Goal: Task Accomplishment & Management: Manage account settings

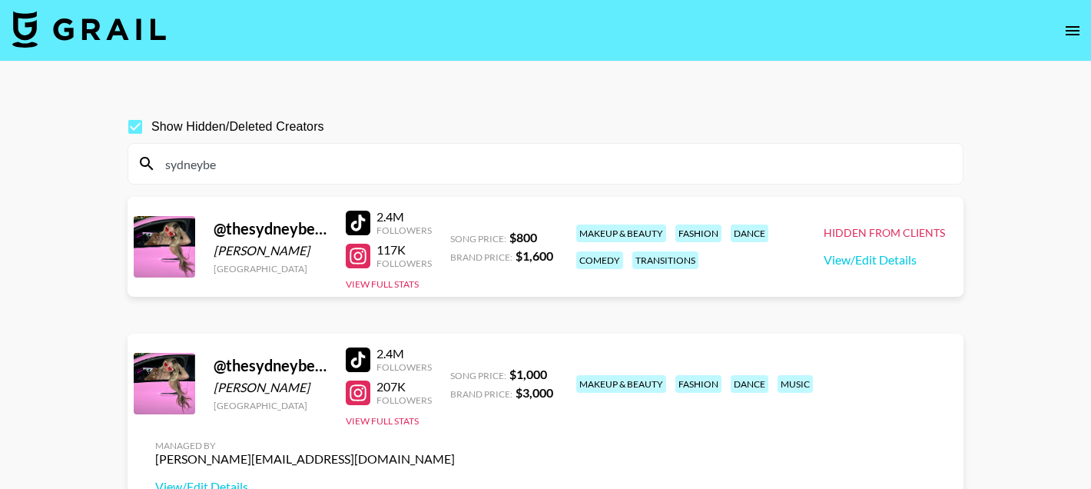
click at [243, 151] on input "sydneybe" at bounding box center [554, 163] width 797 height 25
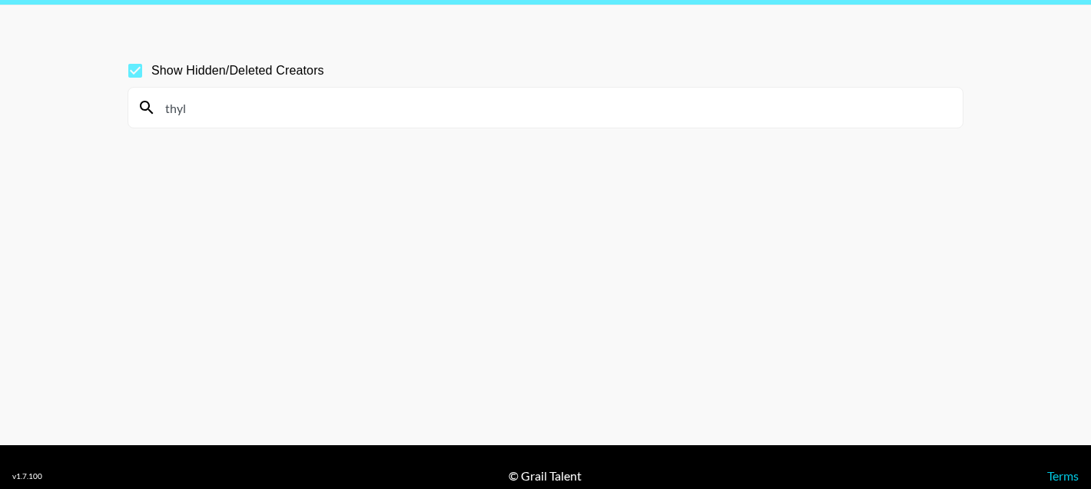
scroll to position [17, 0]
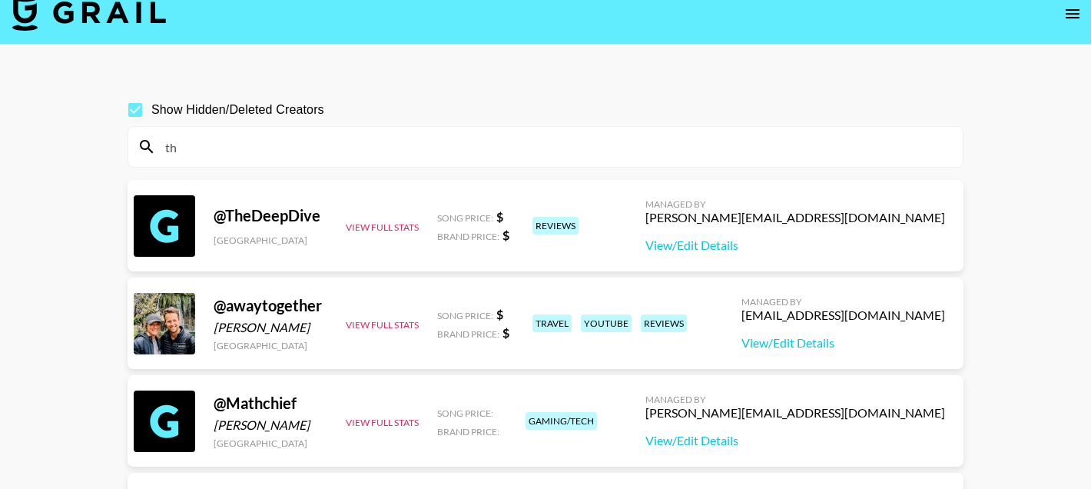
type input "t"
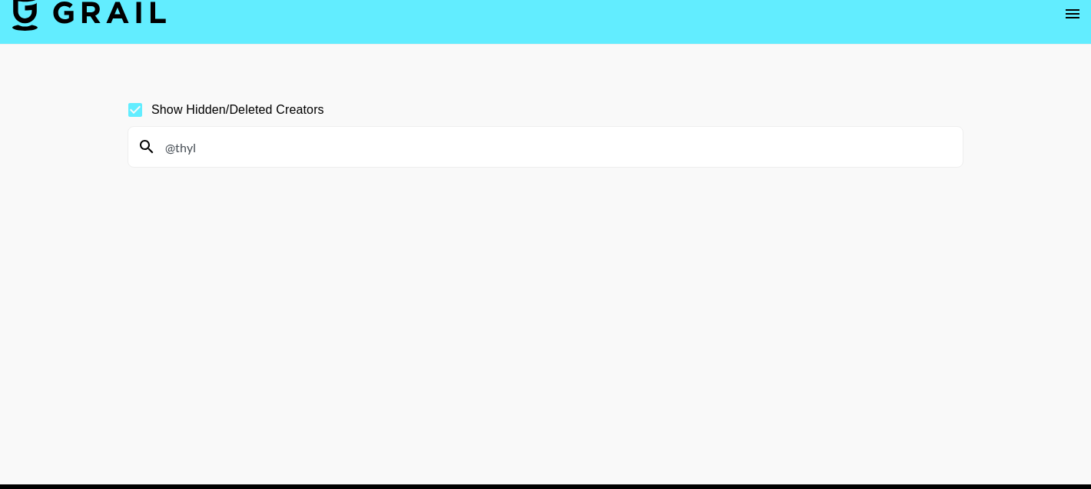
type input "@thylu"
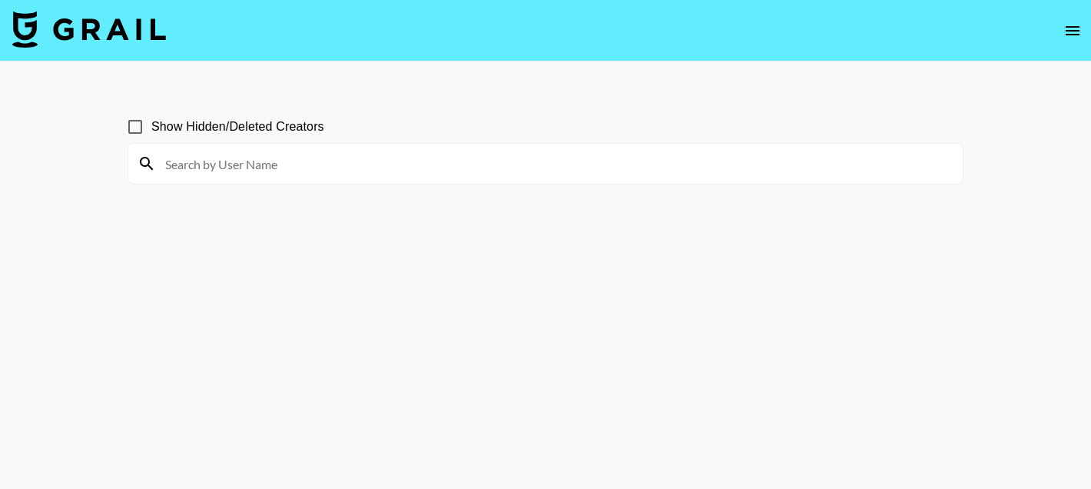
click at [325, 167] on input at bounding box center [554, 163] width 797 height 25
click at [137, 129] on input "Show Hidden/Deleted Creators" at bounding box center [135, 127] width 32 height 32
checkbox input "true"
click at [181, 157] on input at bounding box center [554, 163] width 797 height 25
click at [185, 169] on input "thyl" at bounding box center [554, 163] width 797 height 25
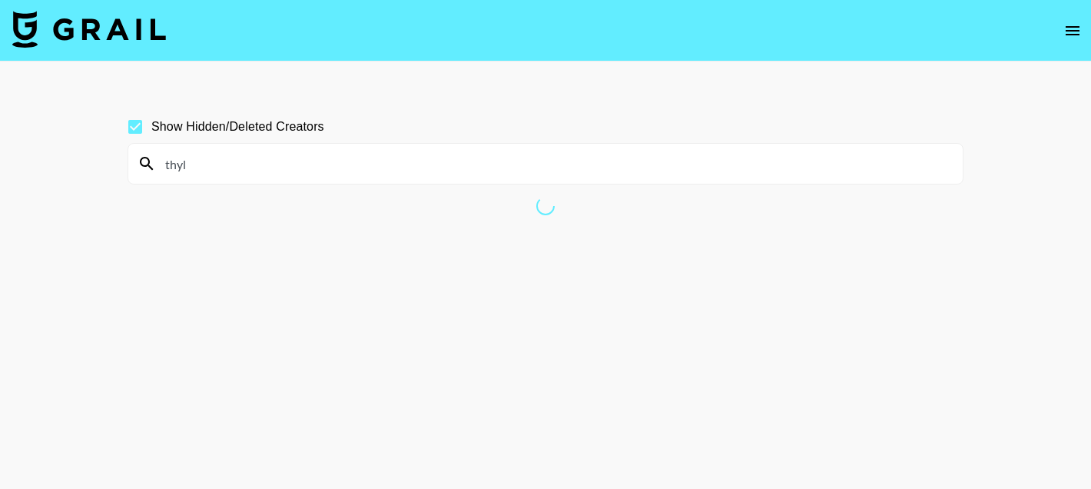
click at [315, 157] on input "thyl" at bounding box center [554, 163] width 797 height 25
click at [181, 175] on input "thyl" at bounding box center [554, 163] width 797 height 25
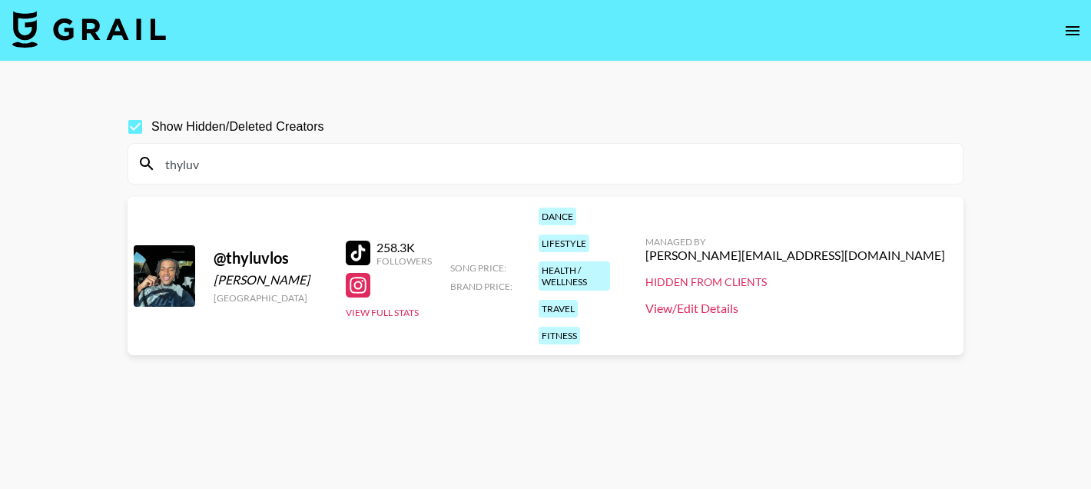
click at [804, 300] on link "View/Edit Details" at bounding box center [795, 307] width 300 height 15
click at [223, 166] on input "thyluv" at bounding box center [554, 163] width 797 height 25
paste input "mellymena"
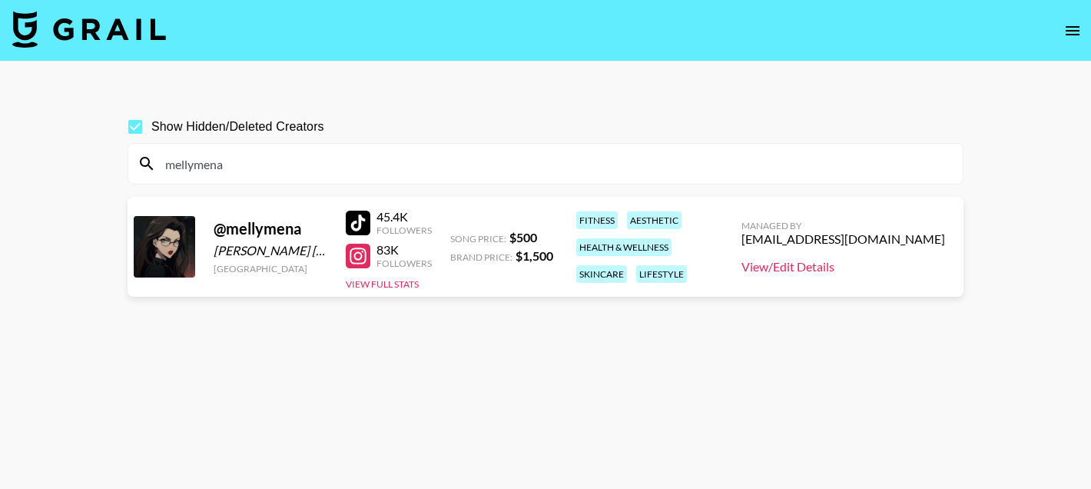
type input "mellymena"
click at [762, 260] on link "View/Edit Details" at bounding box center [843, 266] width 204 height 15
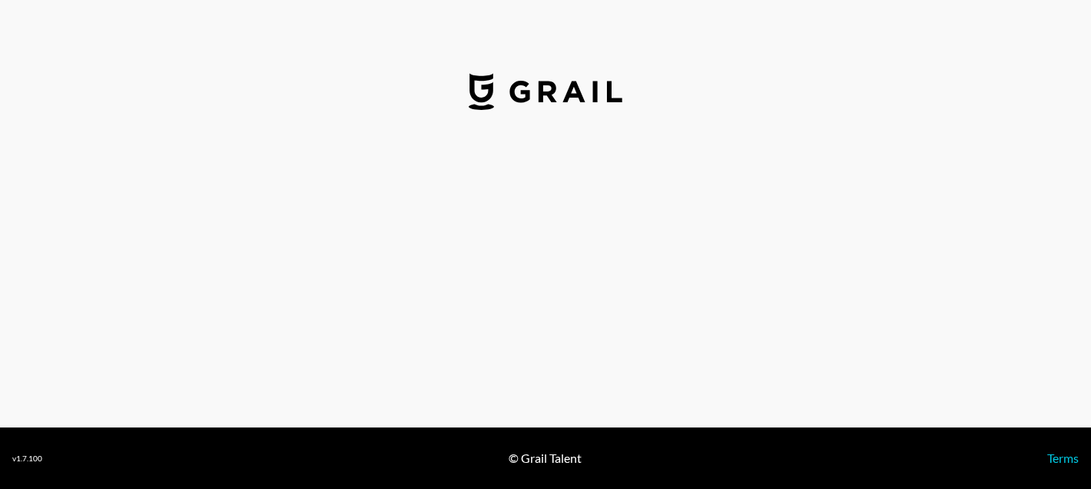
select select "USD"
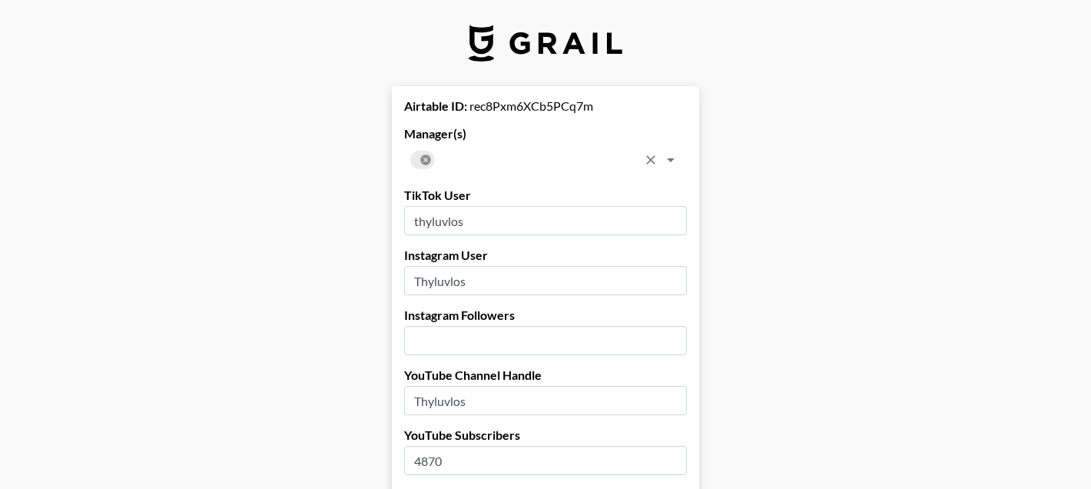
click at [423, 158] on icon at bounding box center [425, 159] width 10 height 10
click at [423, 158] on input "text" at bounding box center [533, 160] width 248 height 22
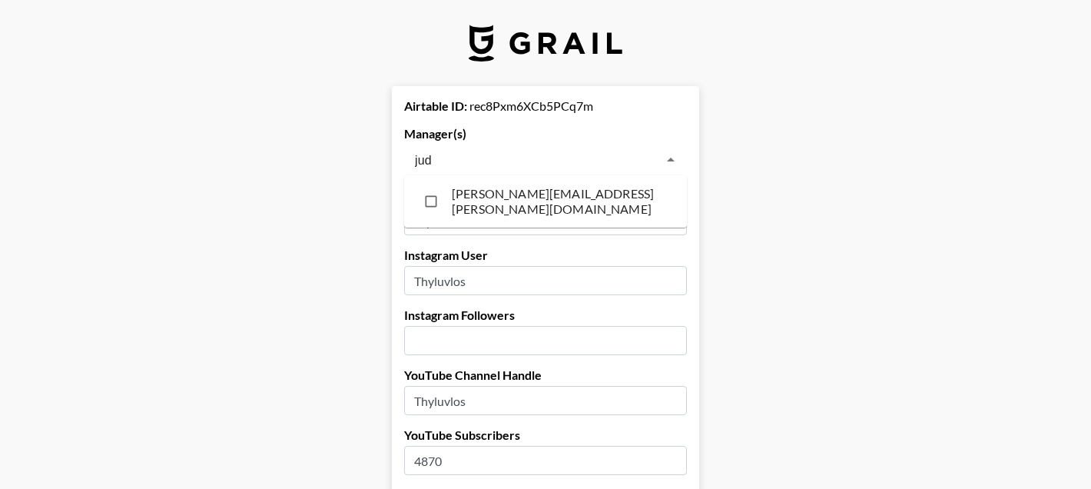
type input "judy"
click at [465, 205] on li "[PERSON_NAME][EMAIL_ADDRESS][PERSON_NAME][DOMAIN_NAME]" at bounding box center [545, 201] width 283 height 40
checkbox input "true"
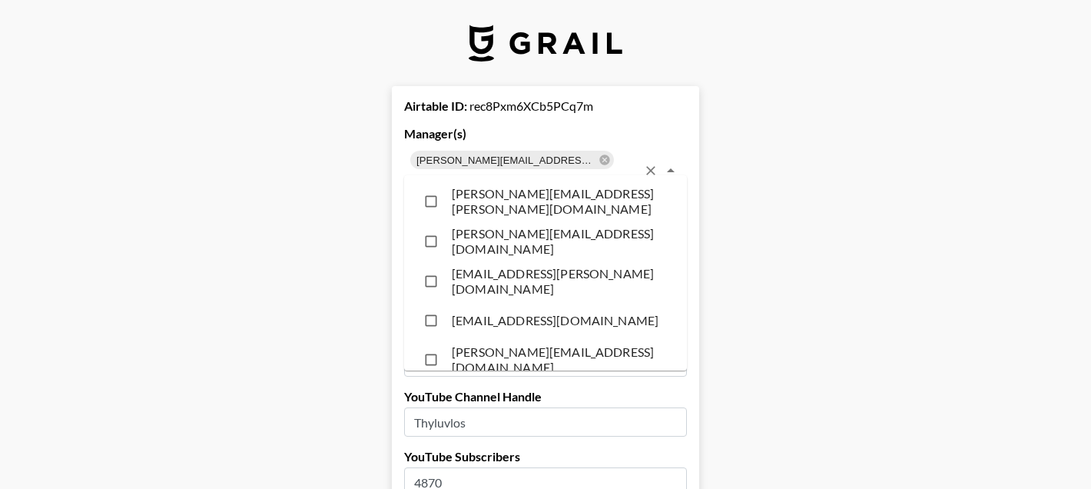
scroll to position [1539, 0]
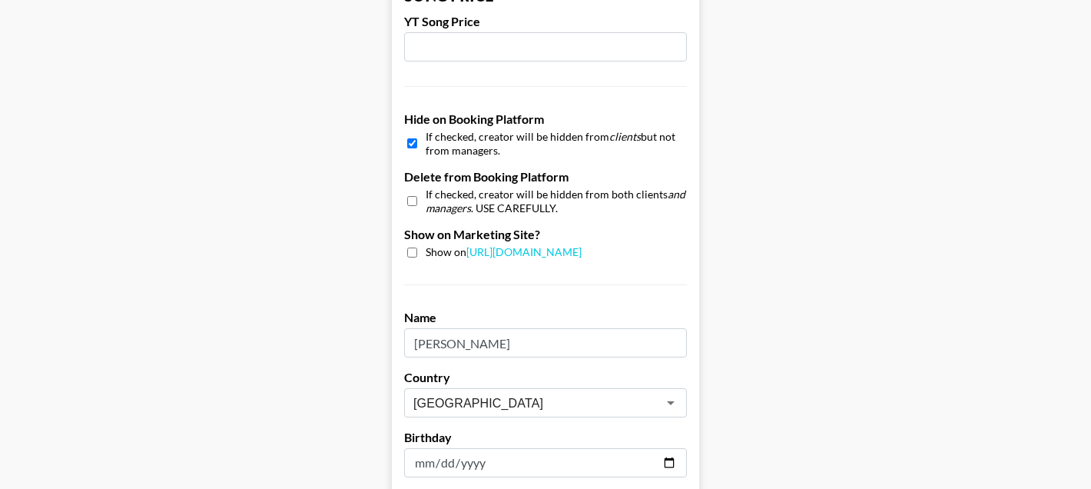
scroll to position [1595, 0]
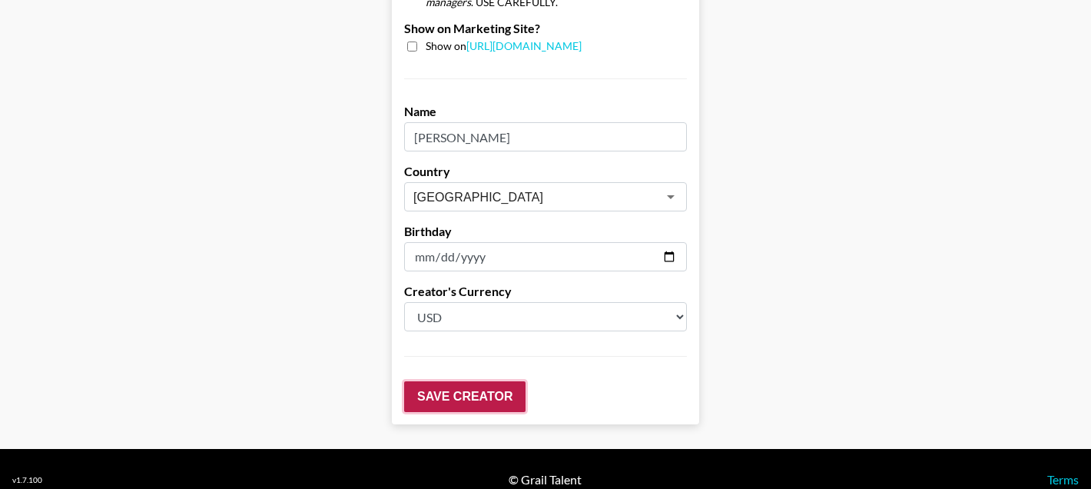
click at [431, 381] on input "Save Creator" at bounding box center [464, 396] width 121 height 31
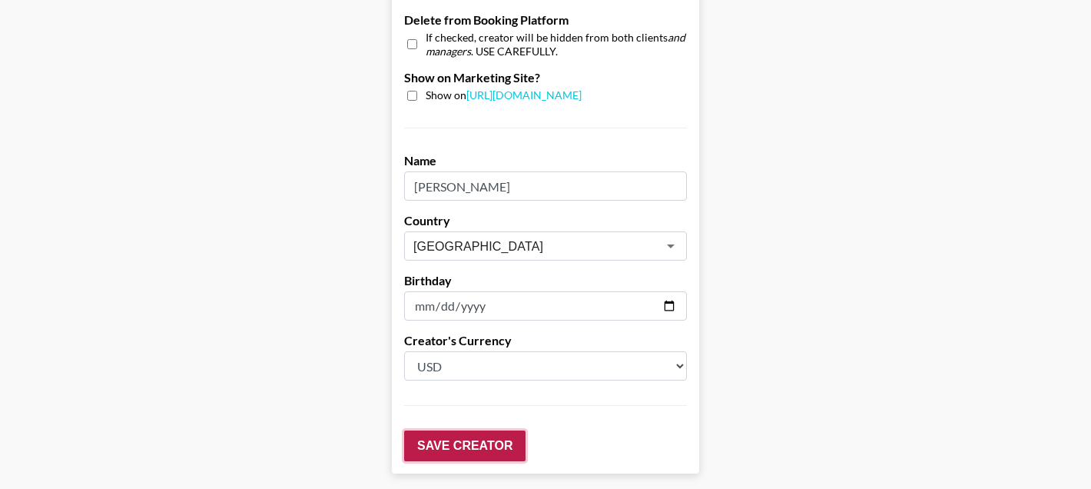
scroll to position [1645, 0]
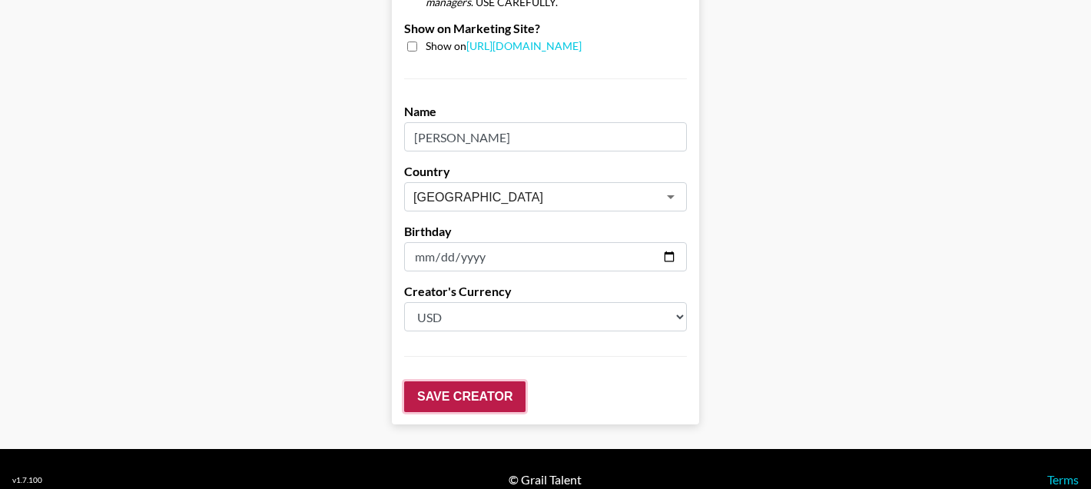
click at [432, 385] on input "Save Creator" at bounding box center [464, 396] width 121 height 31
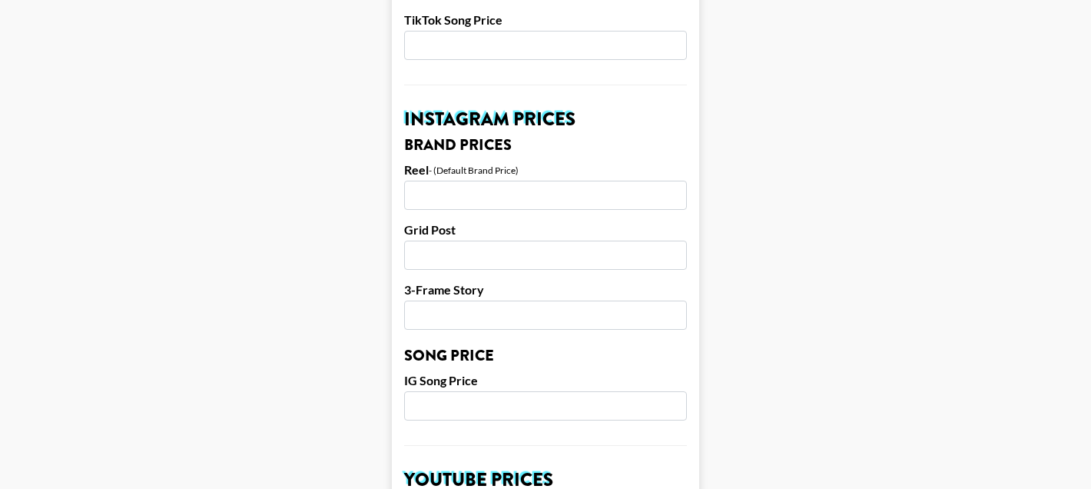
scroll to position [1153, 0]
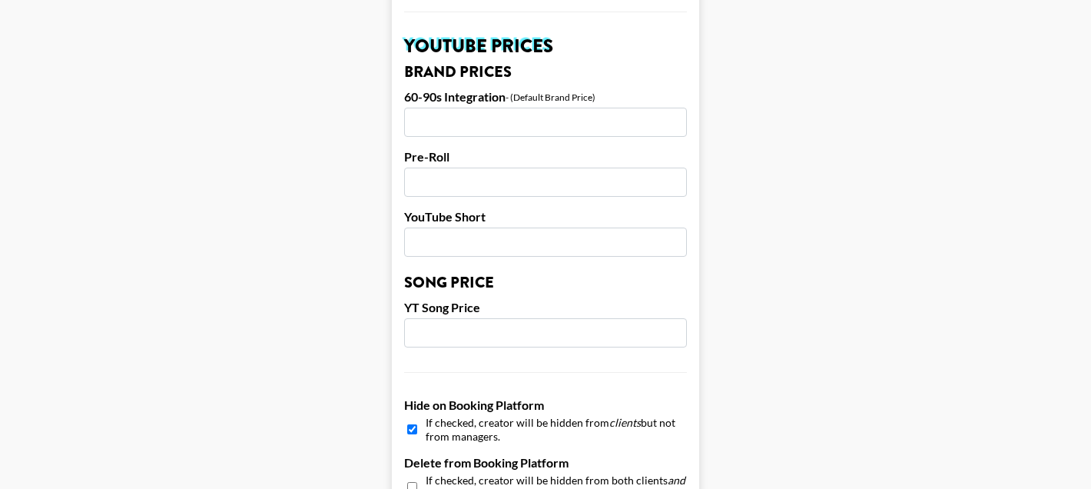
click at [414, 418] on input "checkbox" at bounding box center [412, 429] width 10 height 22
checkbox input "false"
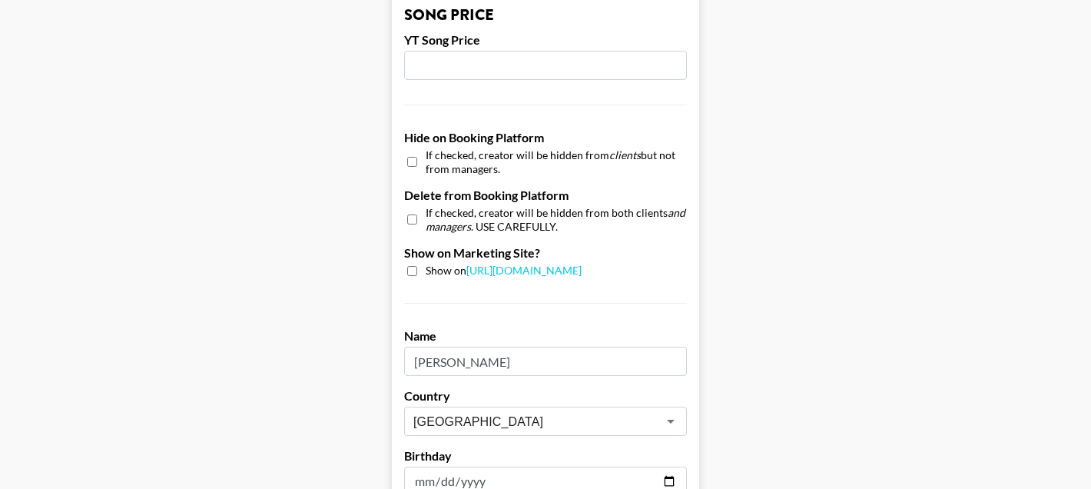
scroll to position [1645, 0]
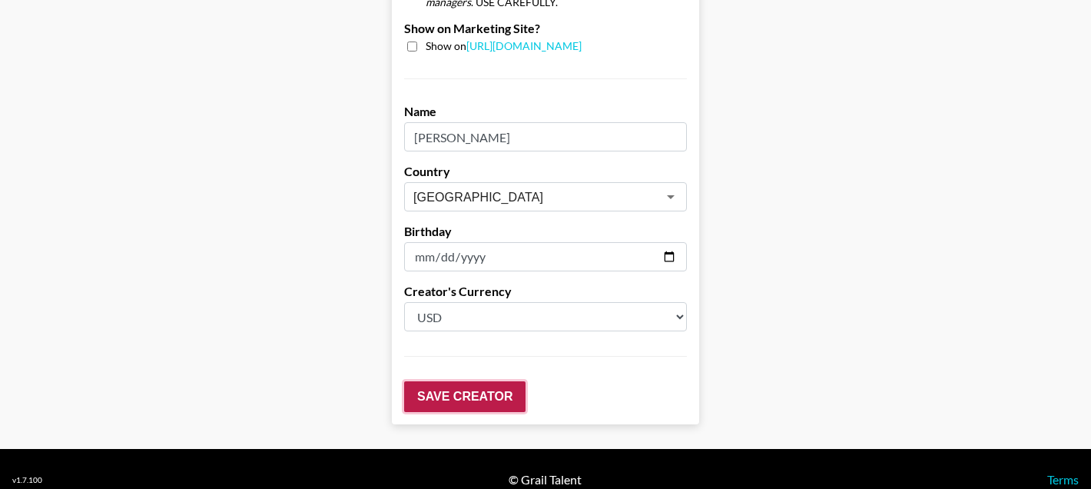
click at [452, 381] on input "Save Creator" at bounding box center [464, 396] width 121 height 31
click at [442, 381] on input "Save Creator" at bounding box center [464, 396] width 121 height 31
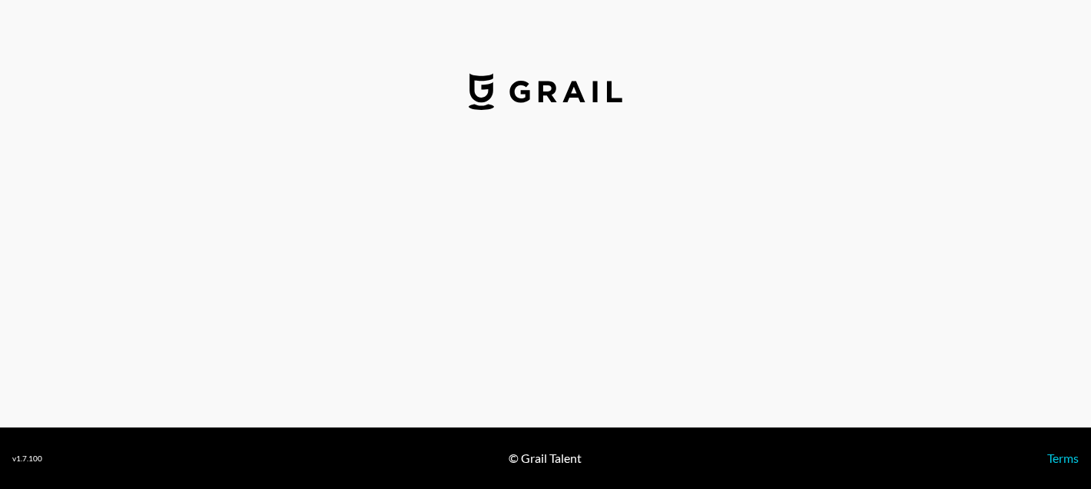
select select "USD"
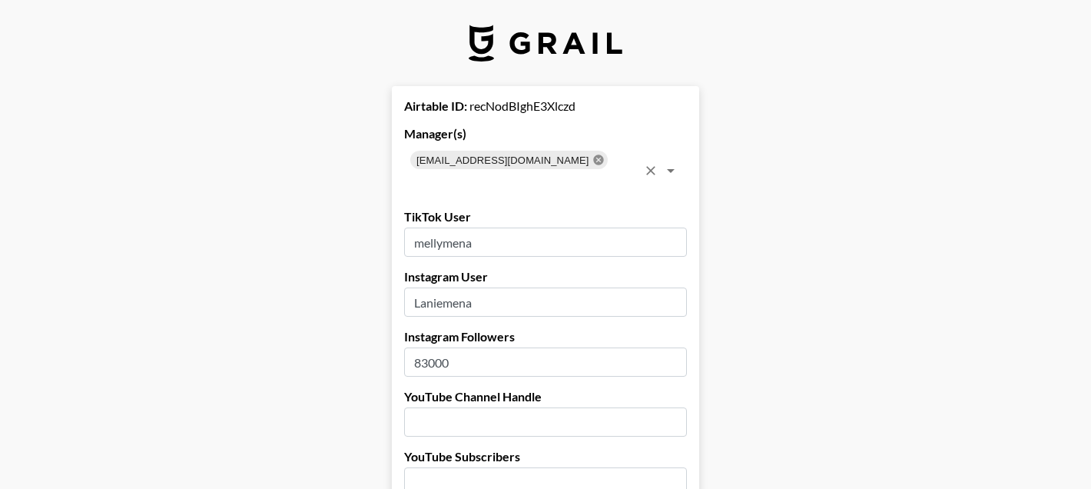
click at [592, 164] on icon at bounding box center [598, 160] width 12 height 12
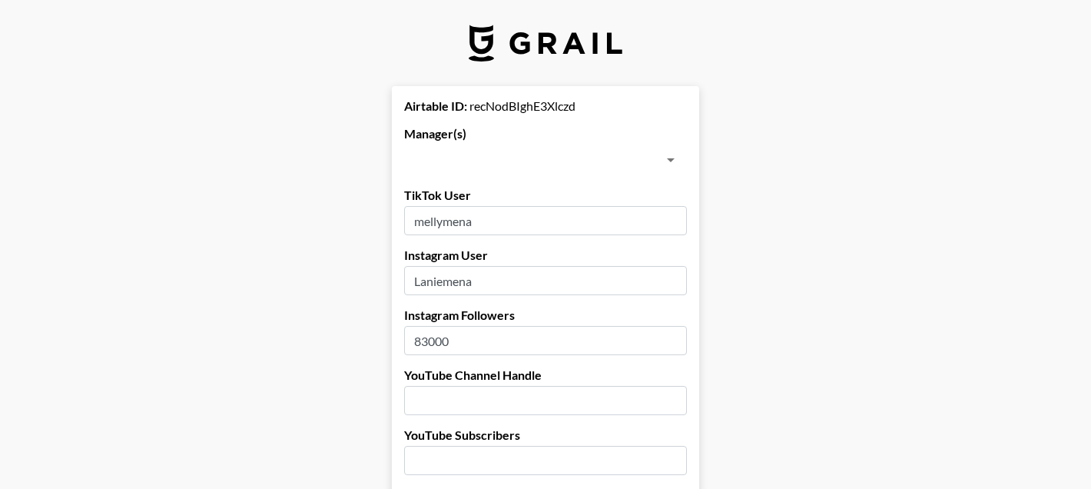
click at [586, 164] on input "text" at bounding box center [533, 160] width 248 height 22
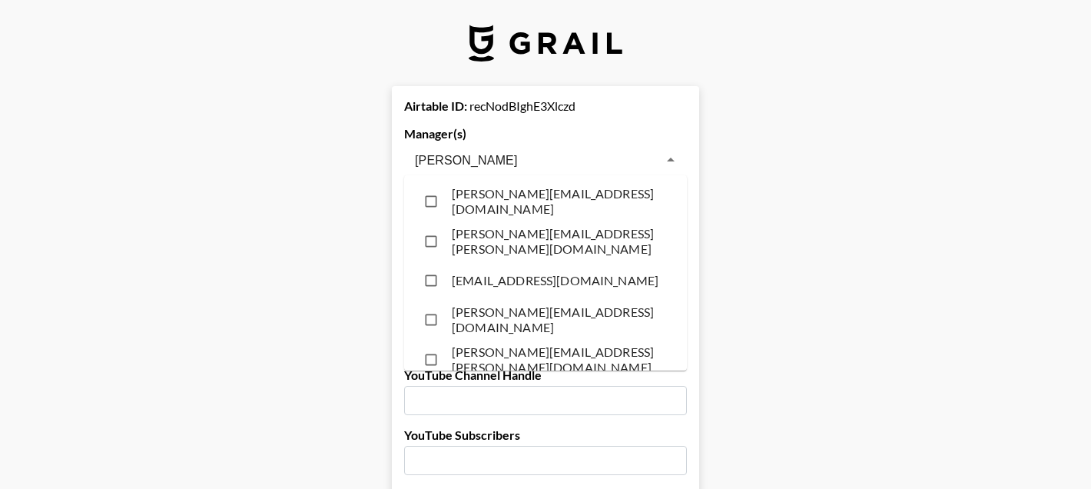
type input "jessp"
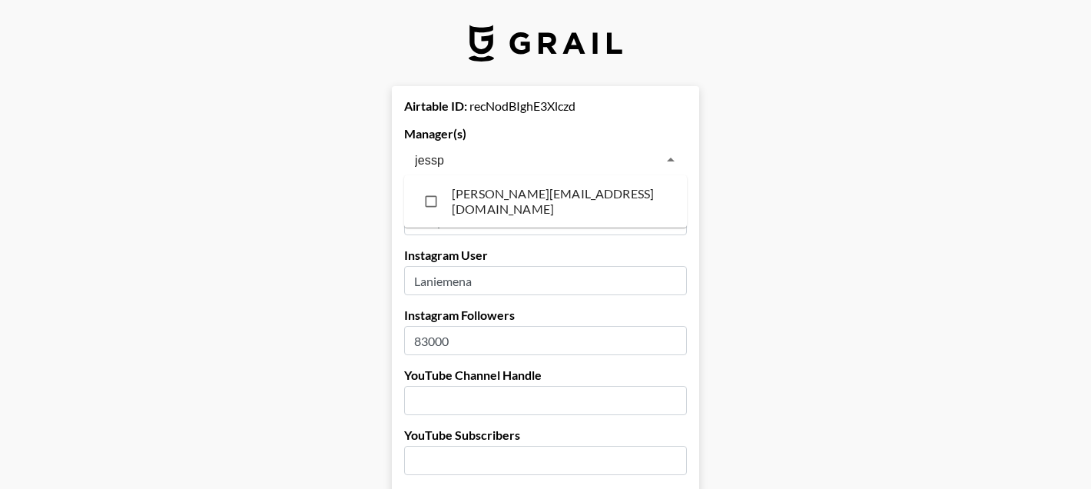
click at [583, 191] on li "[PERSON_NAME][EMAIL_ADDRESS][DOMAIN_NAME]" at bounding box center [545, 201] width 283 height 40
checkbox input "true"
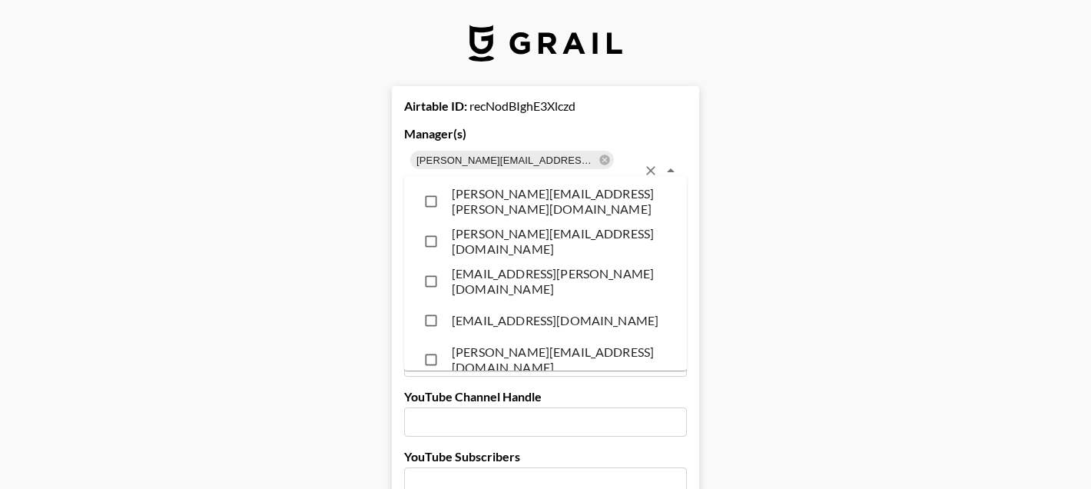
scroll to position [6839, 0]
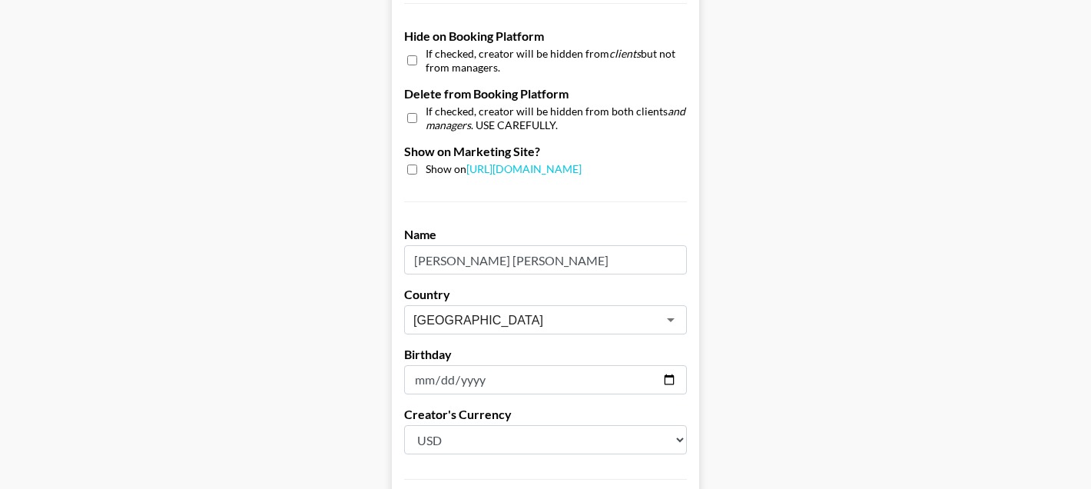
scroll to position [1595, 0]
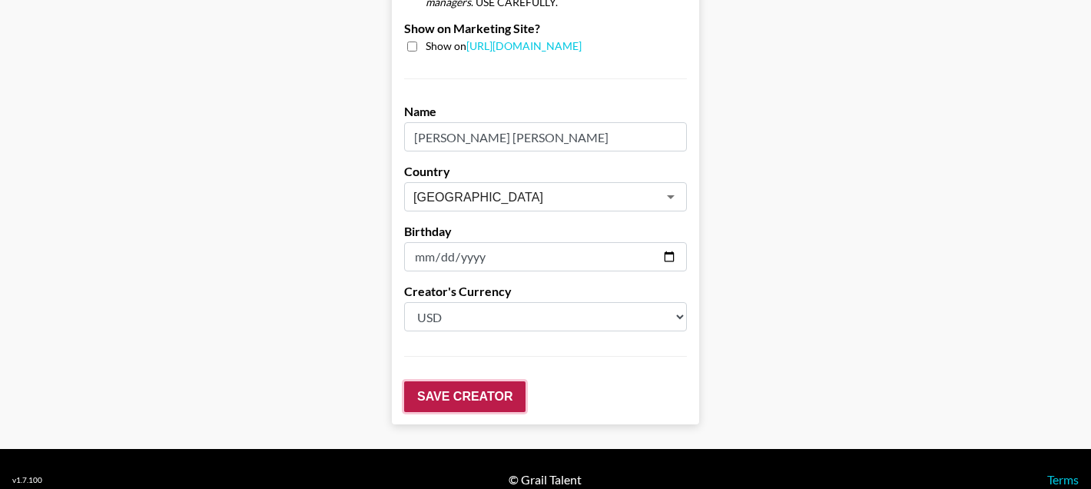
click at [418, 381] on input "Save Creator" at bounding box center [464, 396] width 121 height 31
click at [417, 381] on input "Save Creator" at bounding box center [464, 396] width 121 height 31
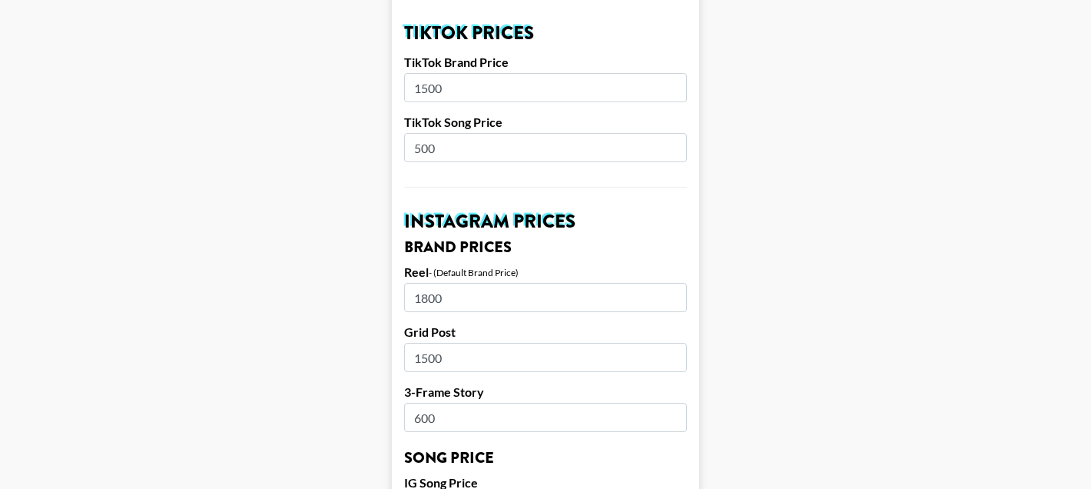
scroll to position [705, 0]
